Goal: Information Seeking & Learning: Understand process/instructions

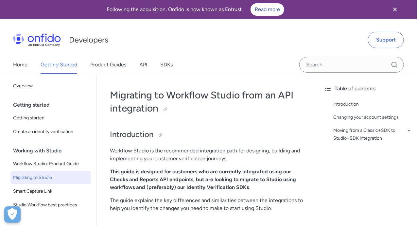
click at [395, 11] on icon "Close banner" at bounding box center [395, 10] width 8 height 8
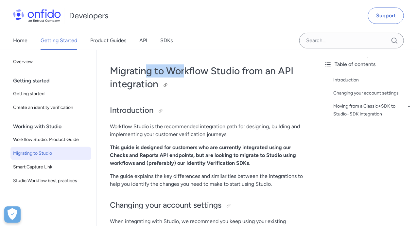
drag, startPoint x: 145, startPoint y: 70, endPoint x: 186, endPoint y: 75, distance: 41.1
click at [186, 75] on h1 "Migrating to Workflow Studio from an API integration" at bounding box center [208, 77] width 196 height 26
click at [222, 74] on h1 "Migrating to Workflow Studio from an API integration" at bounding box center [208, 77] width 196 height 26
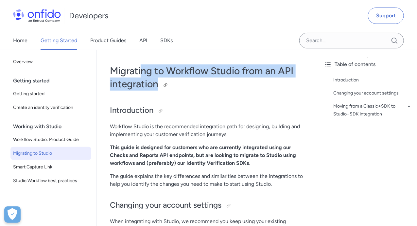
drag, startPoint x: 140, startPoint y: 71, endPoint x: 183, endPoint y: 81, distance: 44.0
click at [183, 81] on h1 "Migrating to Workflow Studio from an API integration" at bounding box center [208, 77] width 196 height 26
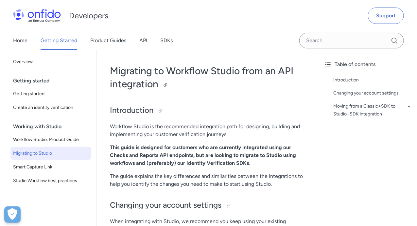
click at [130, 72] on h1 "Migrating to Workflow Studio from an API integration" at bounding box center [208, 77] width 196 height 26
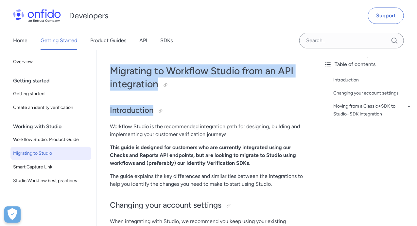
drag, startPoint x: 110, startPoint y: 69, endPoint x: 166, endPoint y: 98, distance: 63.2
